Goal: Learn about a topic

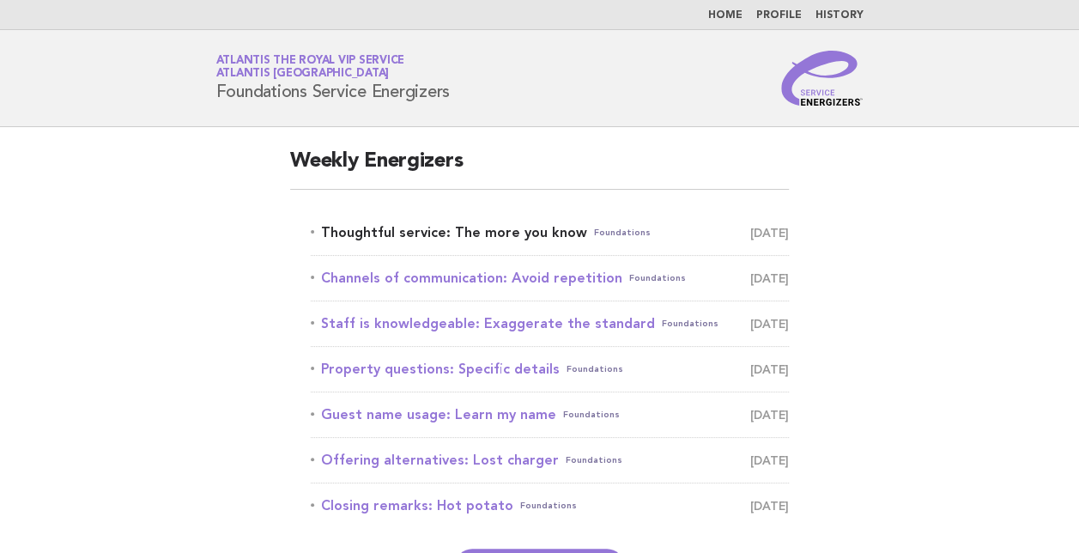
click at [439, 231] on link "Thoughtful service: The more you know Foundations September 24" at bounding box center [550, 233] width 478 height 24
click at [463, 239] on link "Thoughtful service: The more you know Foundations September 24" at bounding box center [550, 233] width 478 height 24
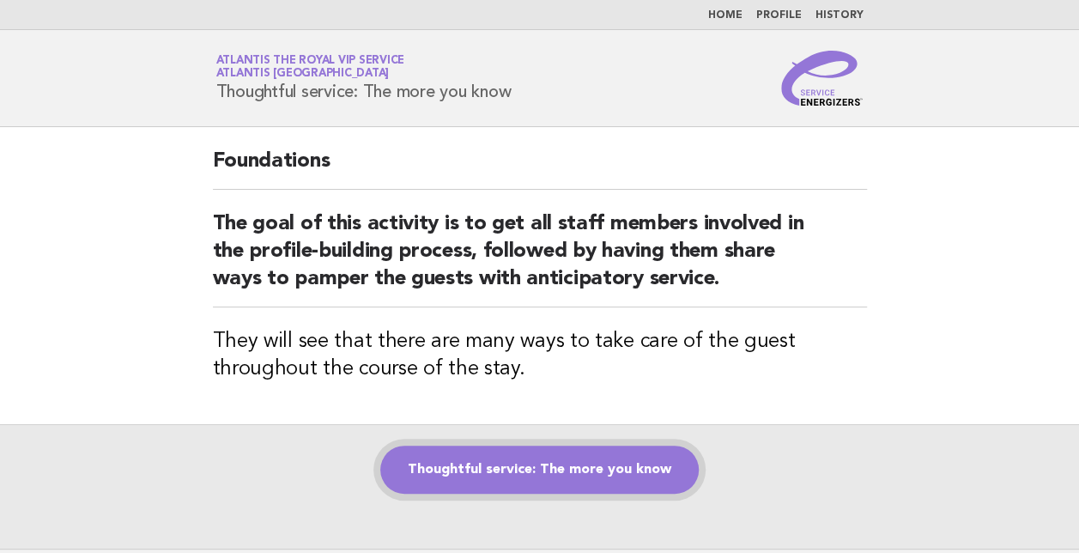
click at [582, 463] on link "Thoughtful service: The more you know" at bounding box center [539, 469] width 318 height 48
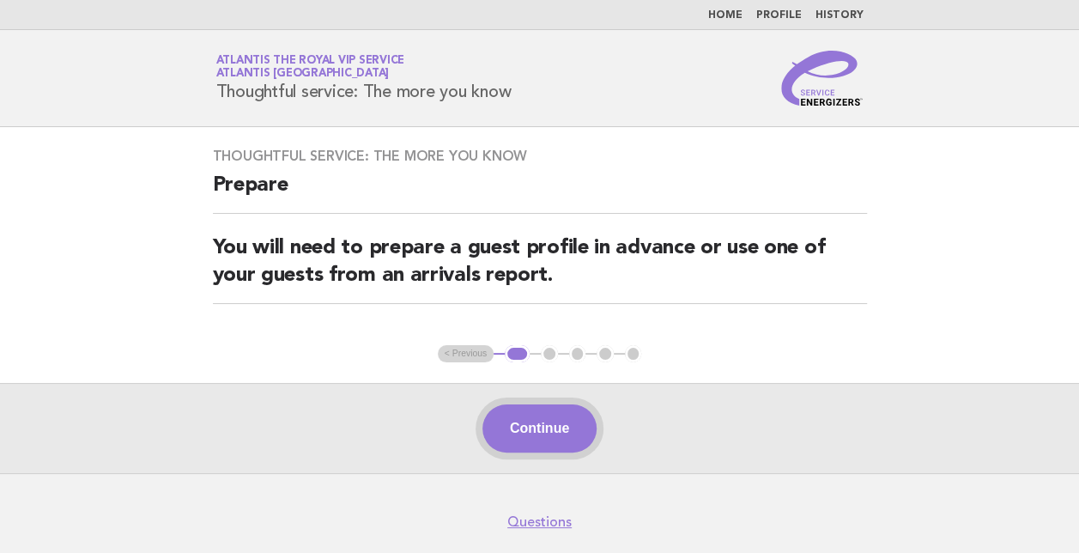
click at [558, 432] on button "Continue" at bounding box center [539, 428] width 114 height 48
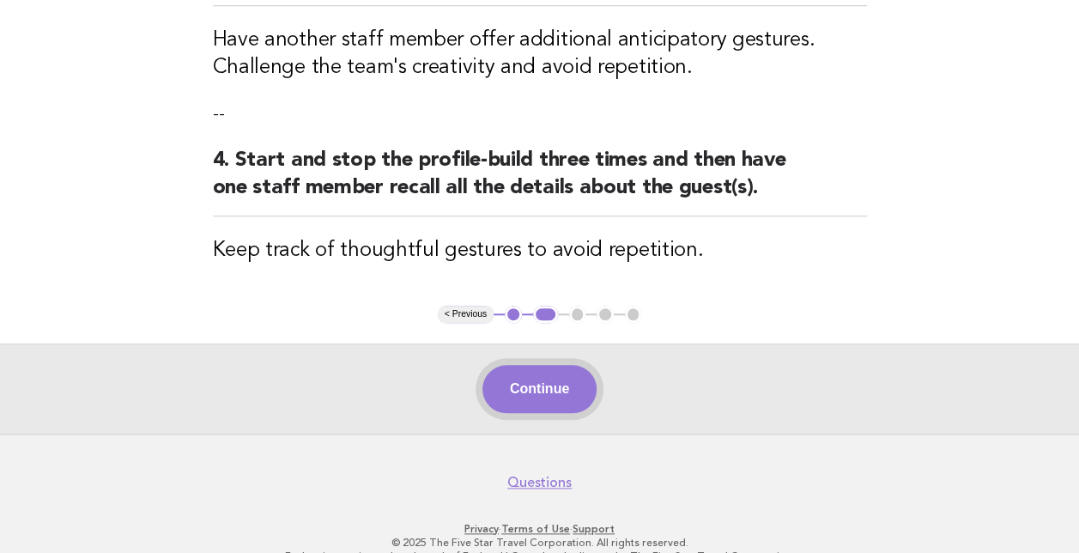
click at [541, 375] on button "Continue" at bounding box center [539, 389] width 114 height 48
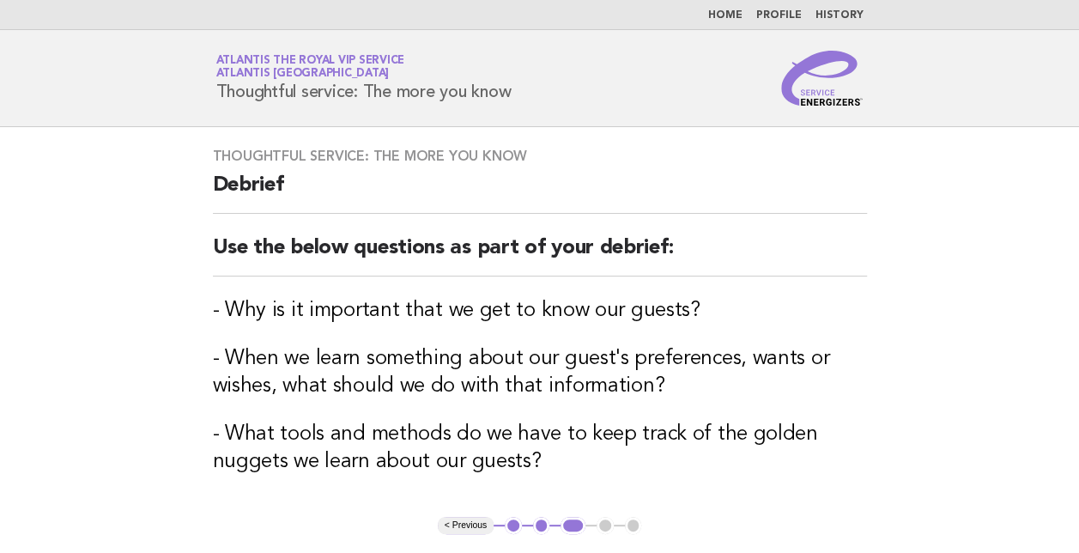
scroll to position [239, 0]
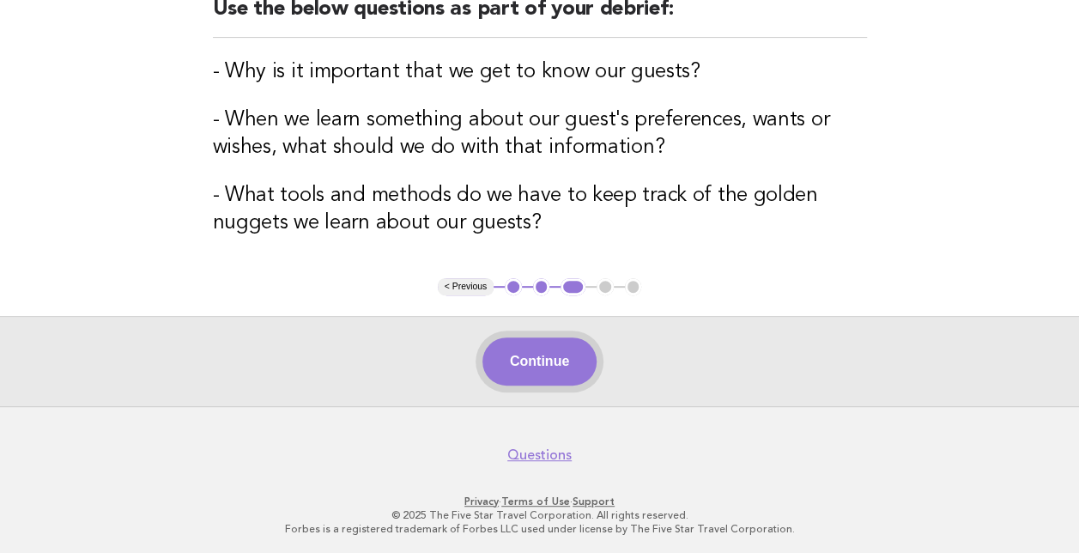
click at [549, 360] on button "Continue" at bounding box center [539, 361] width 114 height 48
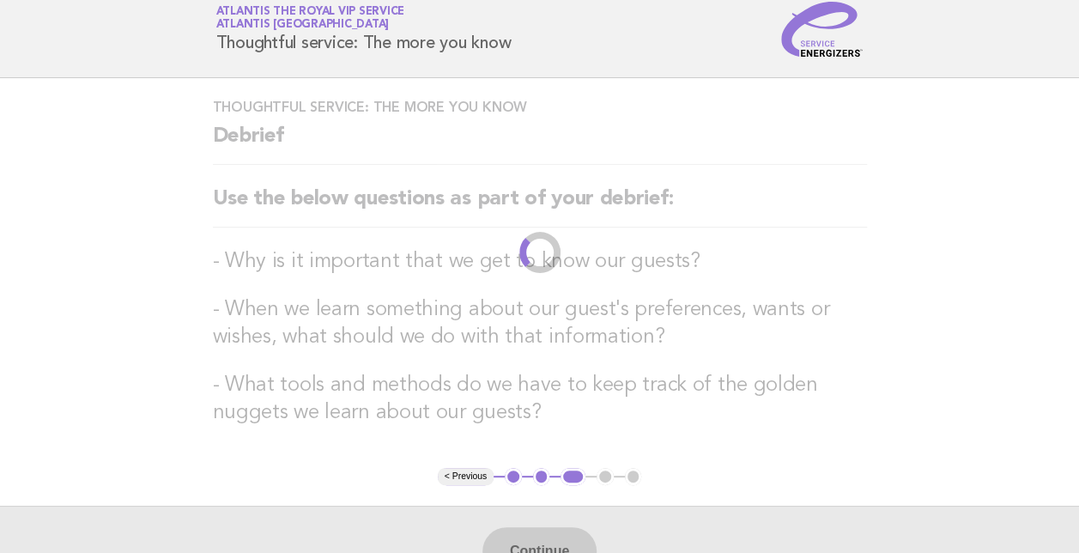
scroll to position [0, 0]
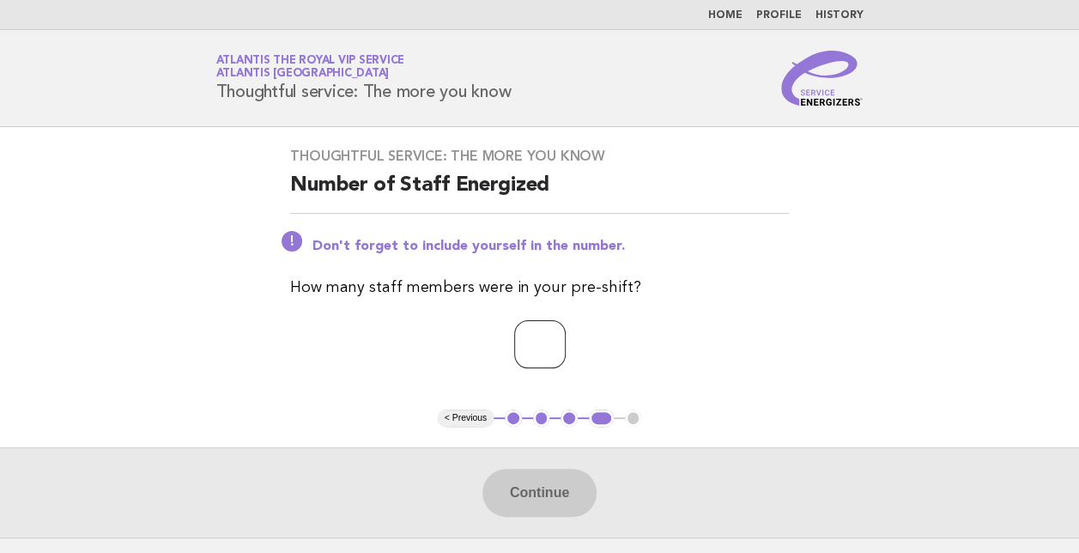
click at [535, 347] on input "number" at bounding box center [539, 344] width 51 height 48
type input "*"
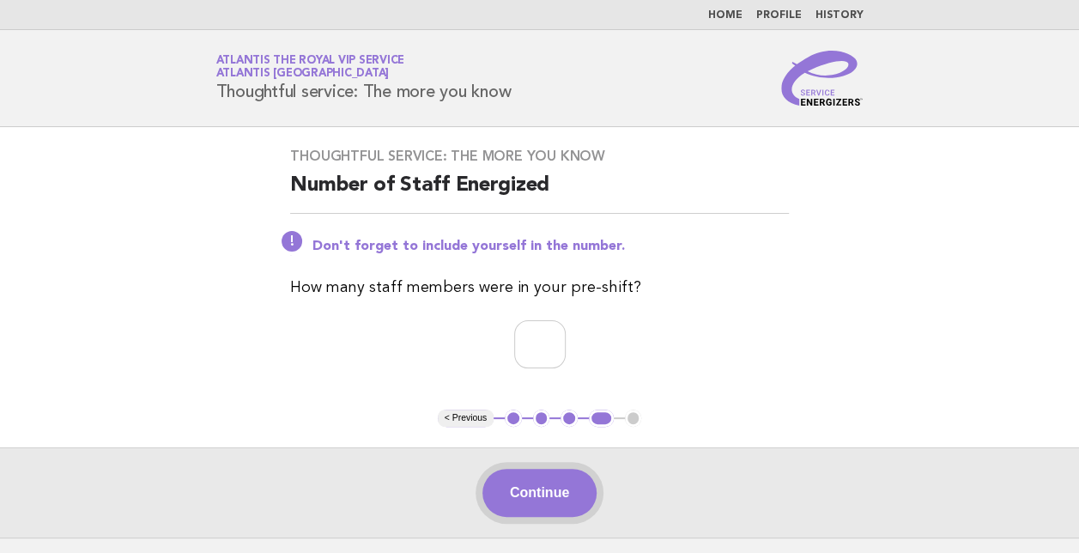
click at [534, 487] on button "Continue" at bounding box center [539, 493] width 114 height 48
